Goal: Navigation & Orientation: Find specific page/section

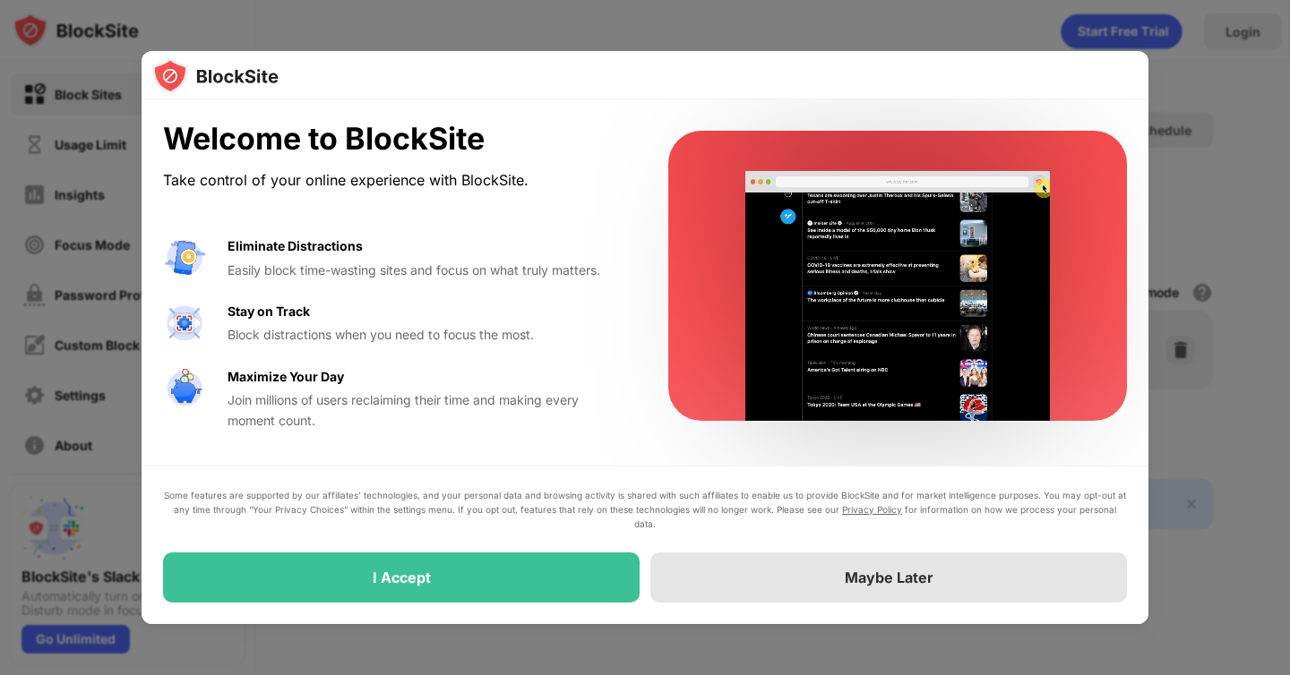
click at [837, 558] on div "Maybe Later" at bounding box center [888, 578] width 476 height 50
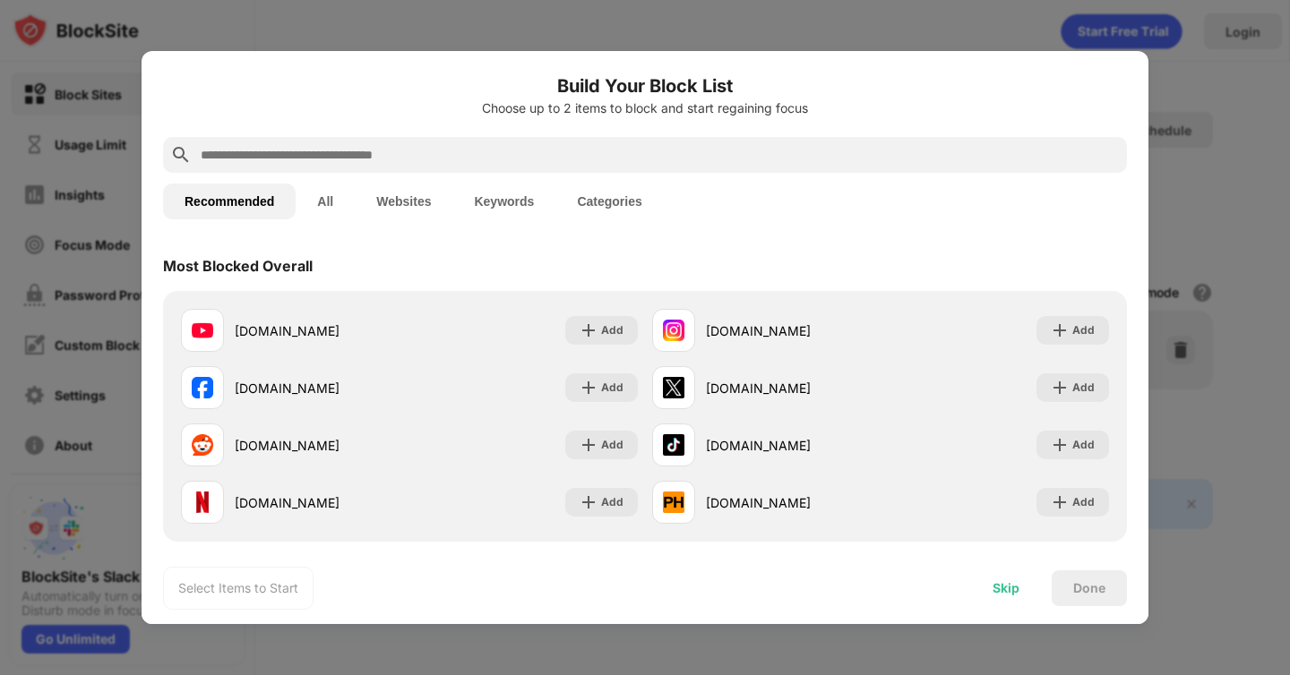
click at [1007, 590] on div "Skip" at bounding box center [1005, 588] width 27 height 14
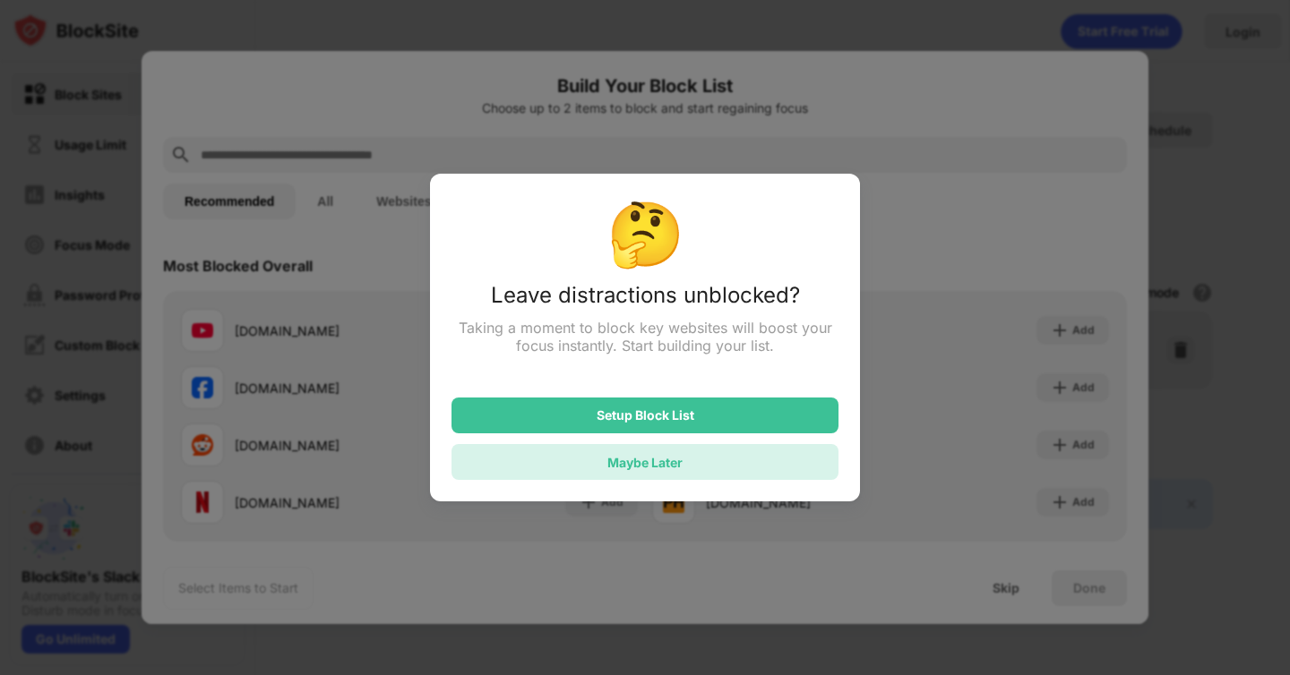
click at [667, 463] on div "Maybe Later" at bounding box center [644, 462] width 75 height 15
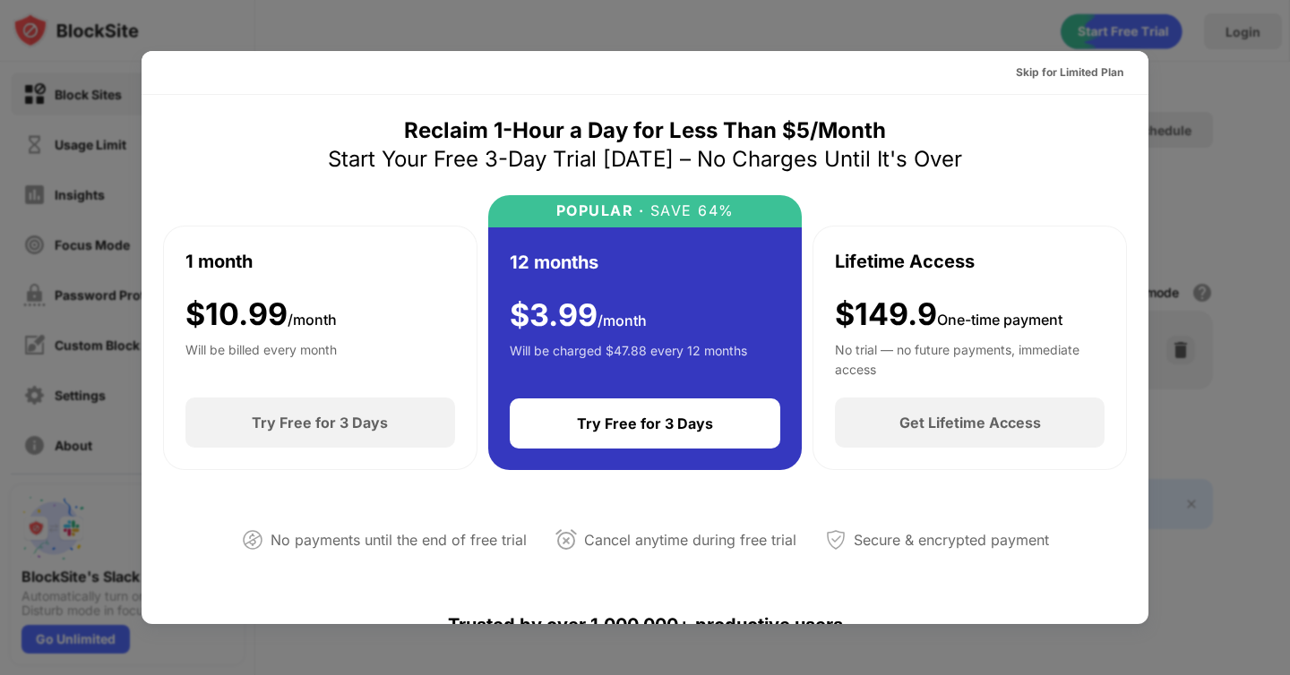
click at [908, 18] on div at bounding box center [645, 337] width 1290 height 675
click at [908, 17] on div at bounding box center [645, 337] width 1290 height 675
click at [909, 15] on div at bounding box center [645, 337] width 1290 height 675
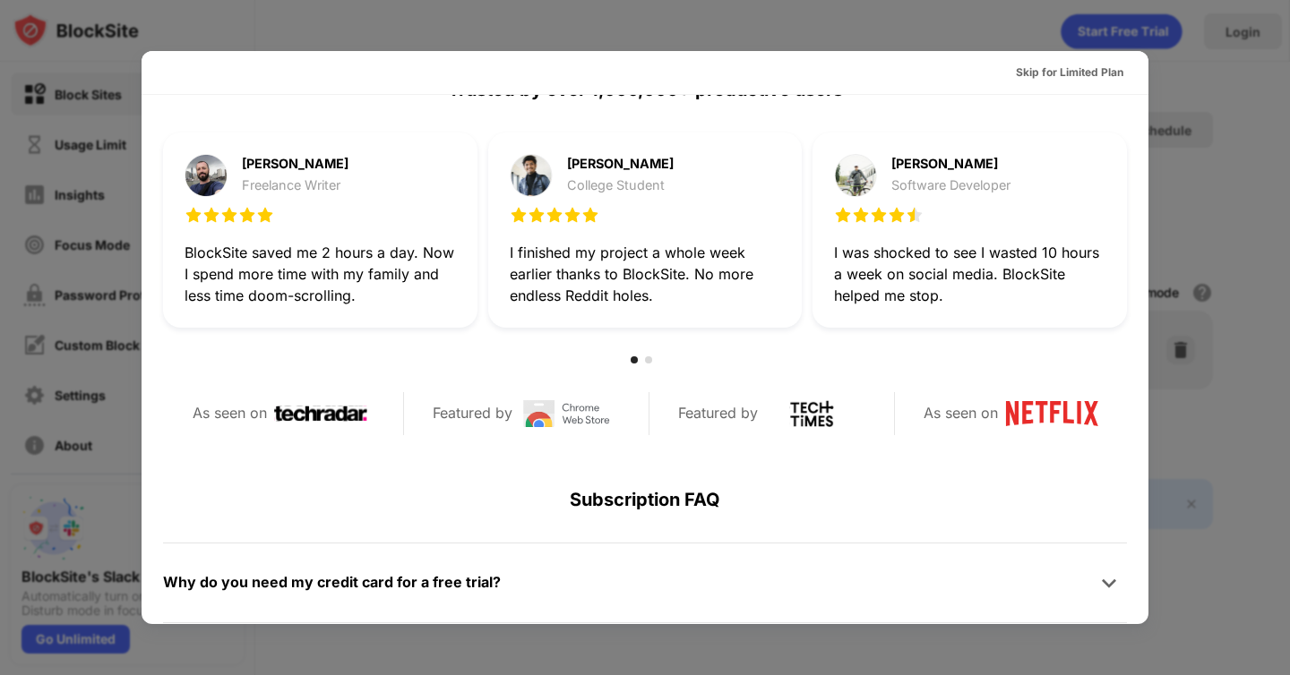
scroll to position [874, 0]
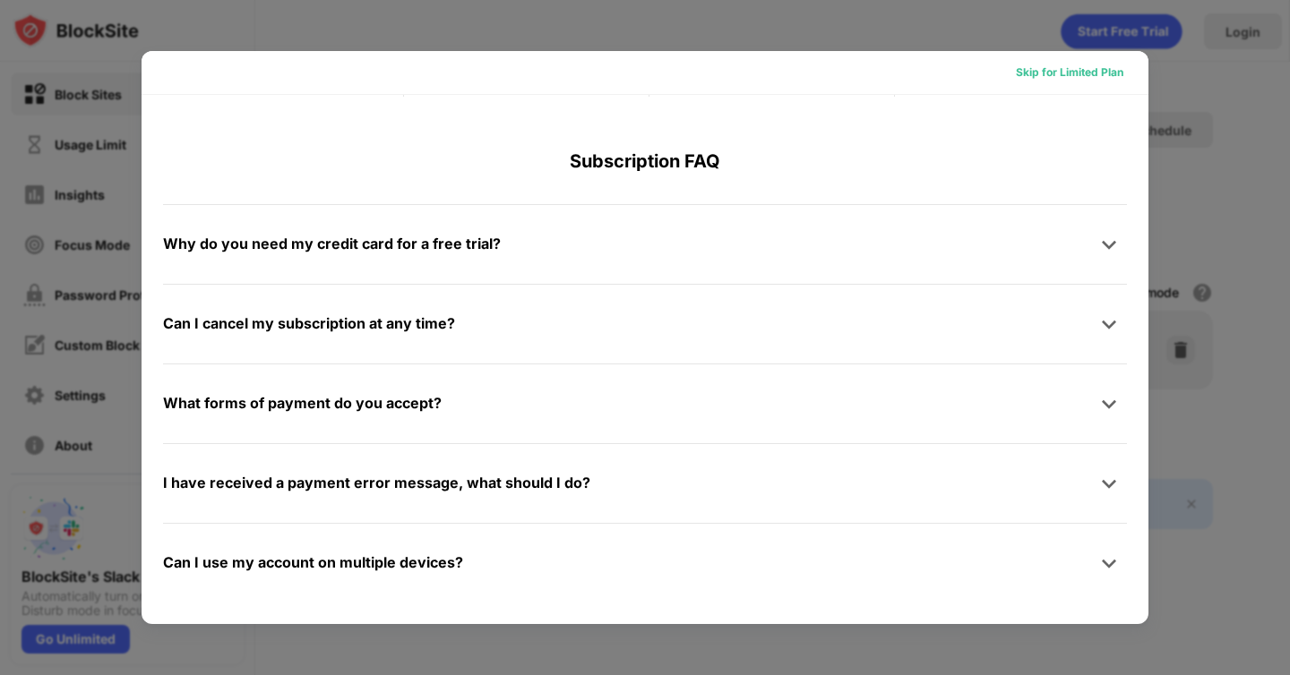
click at [1061, 74] on div "Skip for Limited Plan" at bounding box center [1069, 73] width 107 height 18
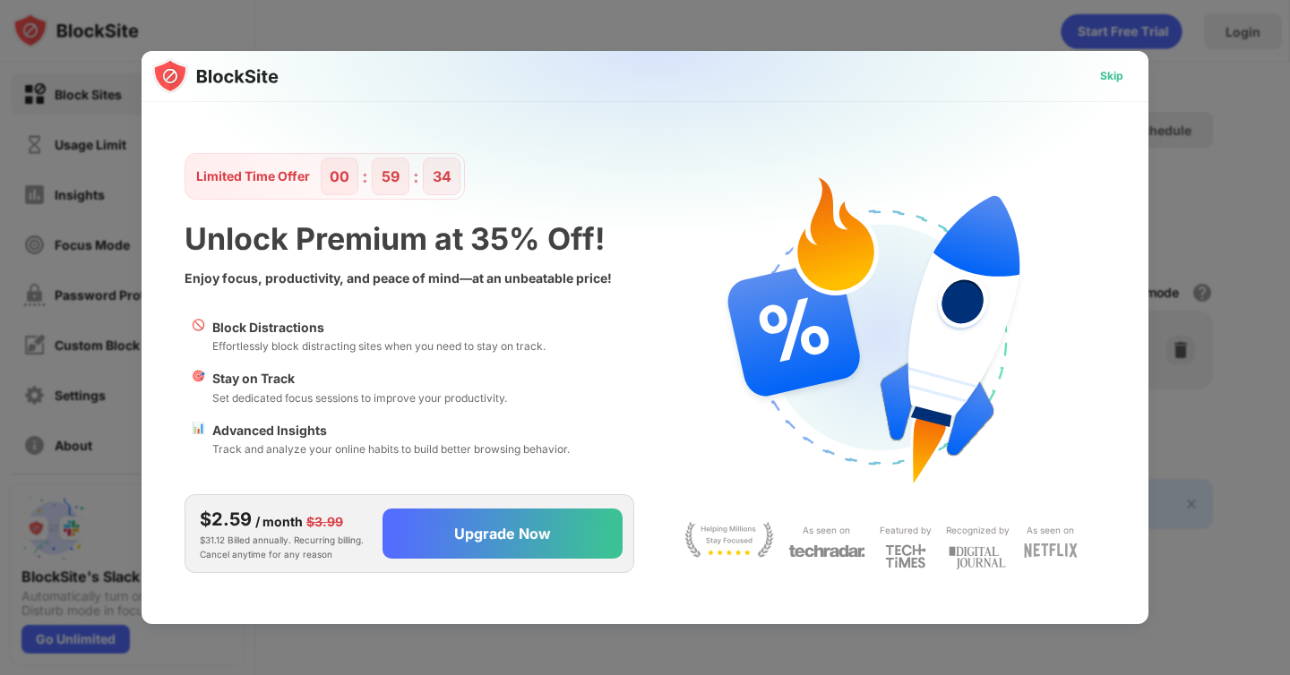
click at [1114, 64] on div "Skip" at bounding box center [1111, 76] width 52 height 29
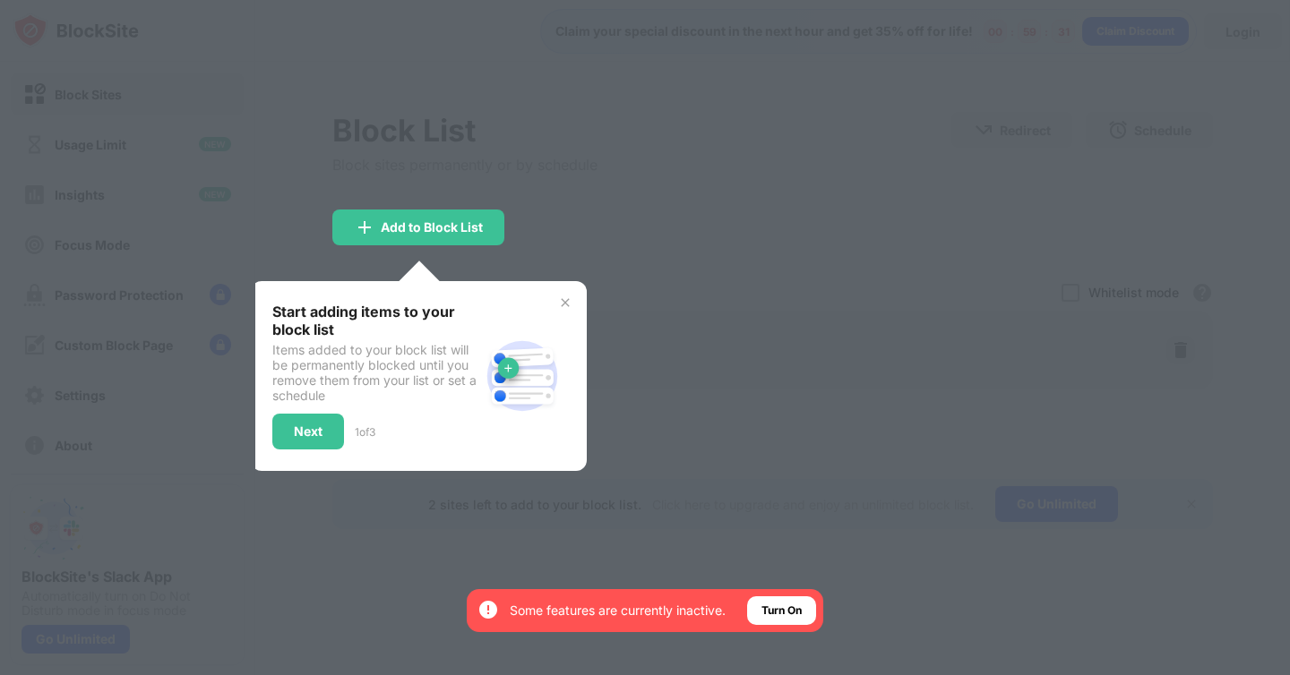
click at [564, 306] on img at bounding box center [565, 303] width 14 height 14
